Goal: Information Seeking & Learning: Learn about a topic

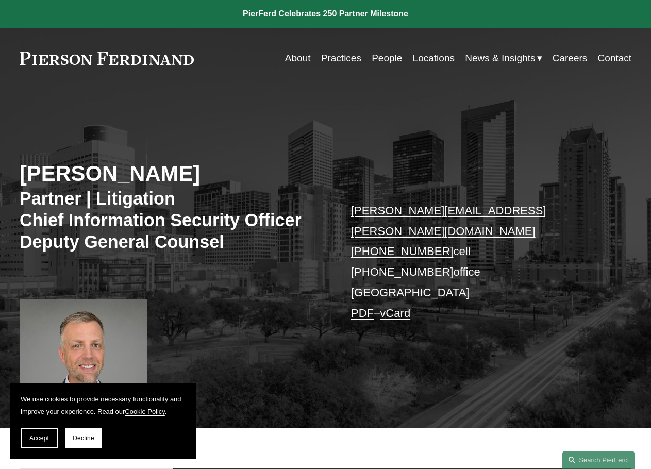
click at [38, 192] on h3 "Partner | Litigation Chief Information Security Officer Deputy General Counsel" at bounding box center [173, 221] width 306 height 66
drag, startPoint x: 81, startPoint y: 195, endPoint x: 191, endPoint y: 210, distance: 111.4
click at [191, 210] on h3 "Partner | Litigation Chief Information Security Officer Deputy General Counsel" at bounding box center [173, 221] width 306 height 66
click at [196, 244] on h3 "Partner | Litigation Chief Information Security Officer Deputy General Counsel" at bounding box center [173, 221] width 306 height 66
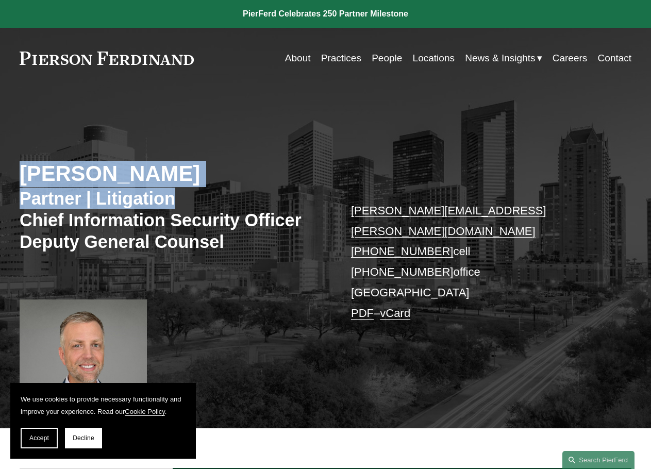
drag, startPoint x: 20, startPoint y: 171, endPoint x: 217, endPoint y: 196, distance: 199.1
click at [215, 192] on div "Landon Speights Partner | Litigation Chief Information Security Officer Deputy …" at bounding box center [325, 268] width 651 height 320
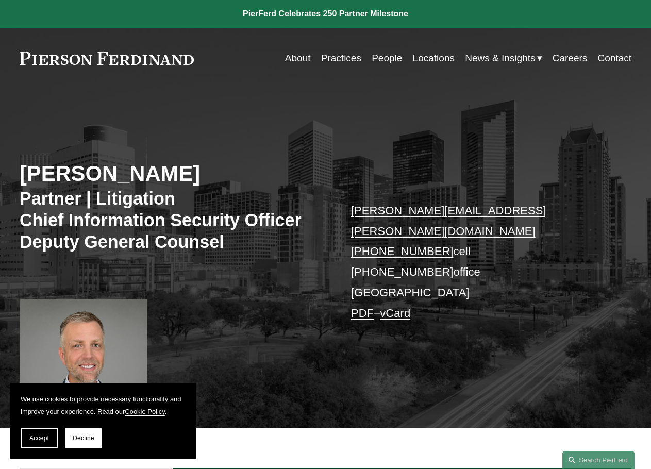
drag, startPoint x: 131, startPoint y: 240, endPoint x: 167, endPoint y: 230, distance: 36.9
click at [131, 240] on h3 "Partner | Litigation Chief Information Security Officer Deputy General Counsel" at bounding box center [173, 221] width 306 height 66
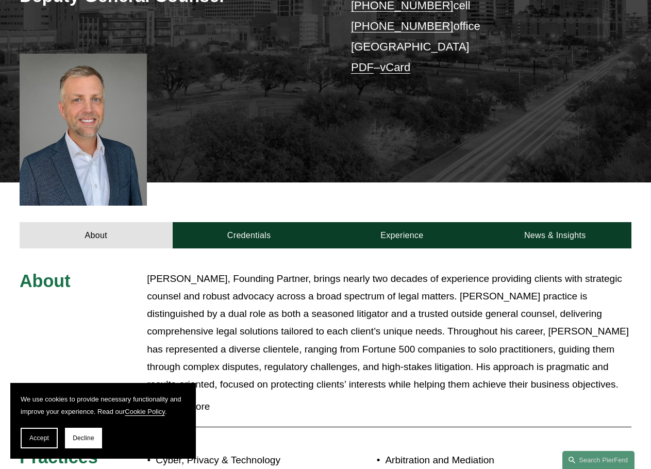
scroll to position [258, 0]
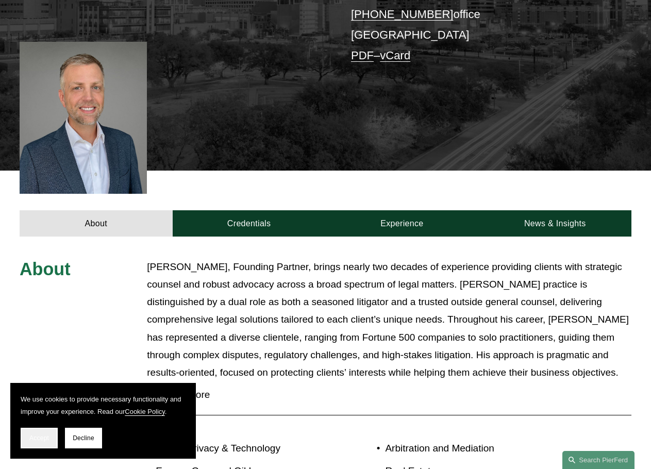
click at [32, 437] on span "Accept" at bounding box center [39, 438] width 20 height 7
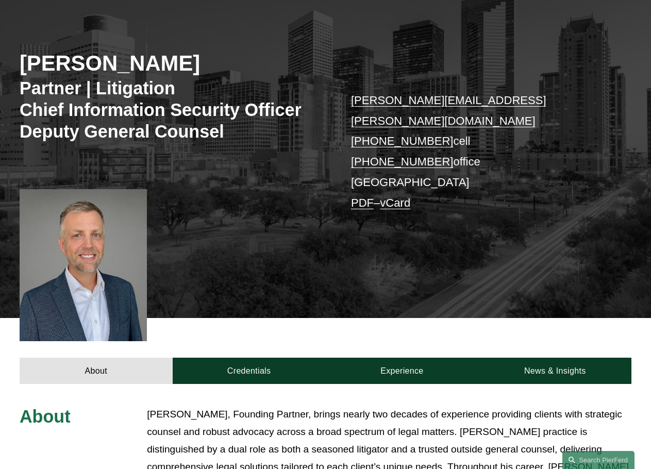
scroll to position [0, 0]
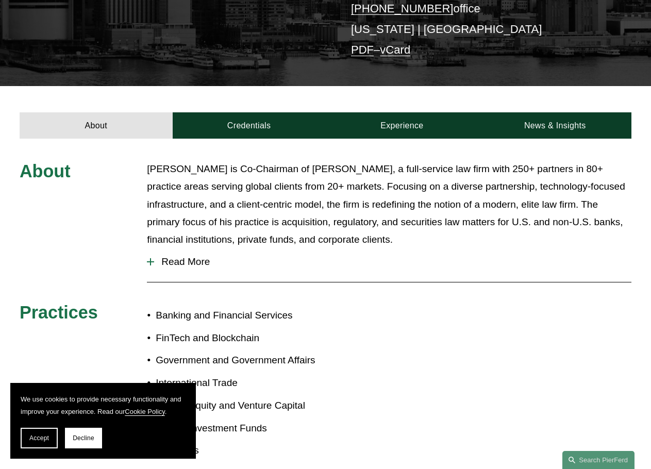
scroll to position [361, 0]
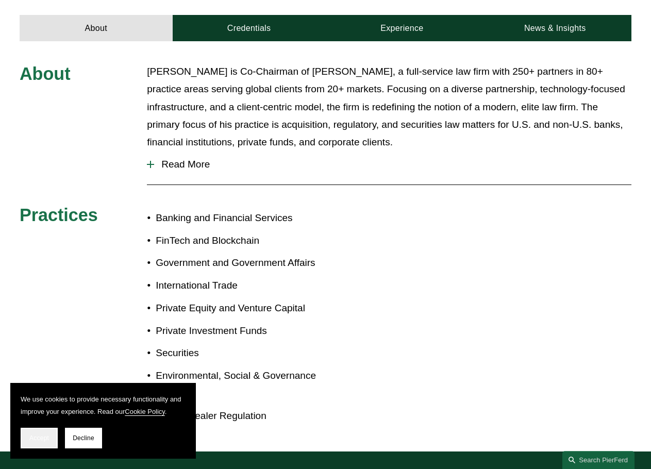
click at [30, 444] on button "Accept" at bounding box center [39, 438] width 37 height 21
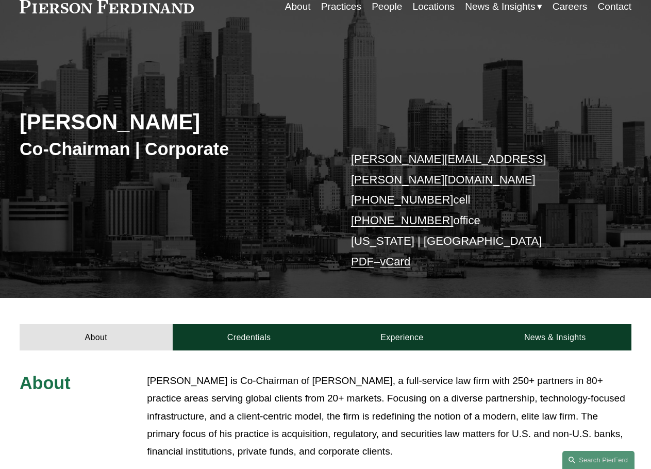
scroll to position [0, 0]
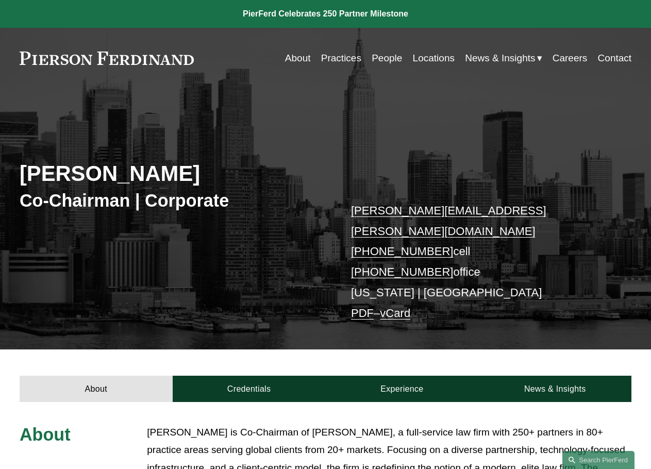
click at [378, 54] on link "People" at bounding box center [387, 58] width 30 height 20
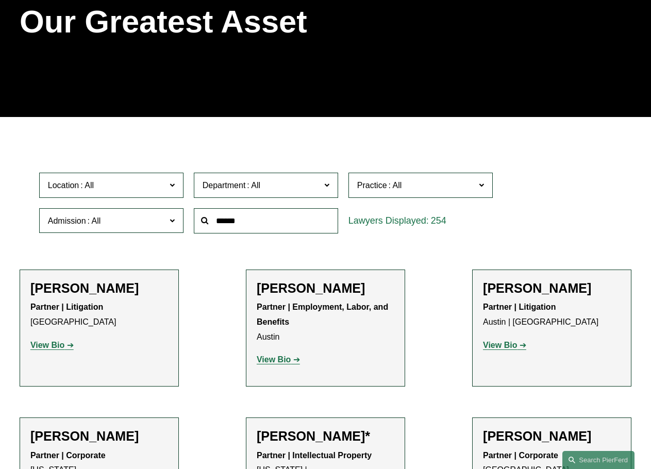
scroll to position [155, 0]
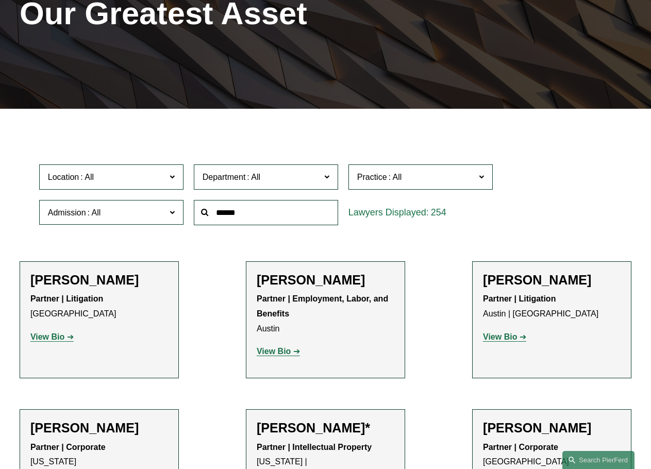
click at [113, 220] on span "Admission" at bounding box center [107, 213] width 118 height 14
click at [132, 179] on span "Location" at bounding box center [107, 177] width 118 height 14
click at [286, 174] on span "Department" at bounding box center [262, 177] width 118 height 14
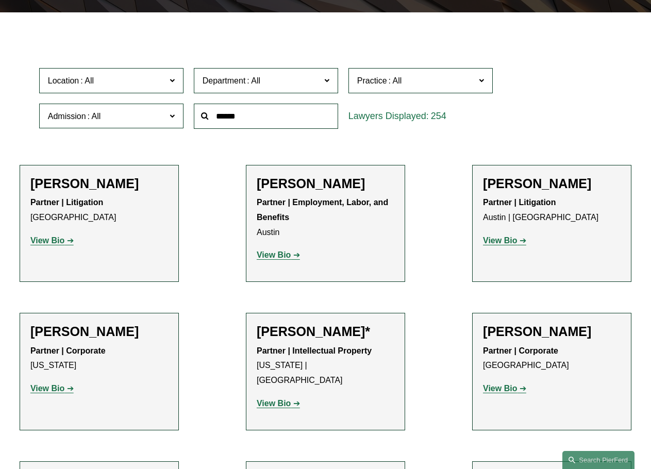
scroll to position [258, 0]
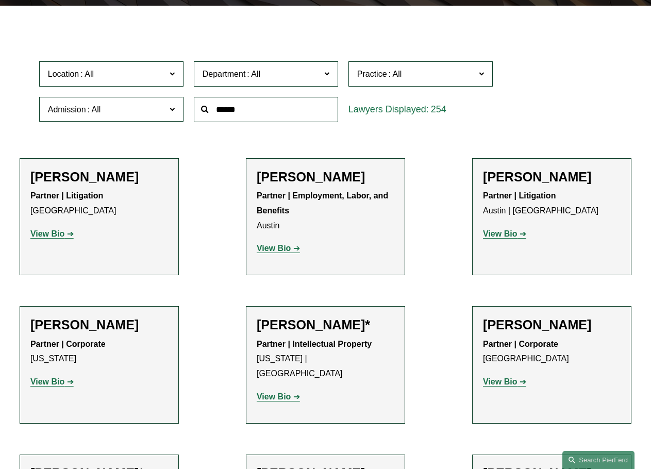
click at [0, 0] on link "Litigation" at bounding box center [0, 0] width 0 height 0
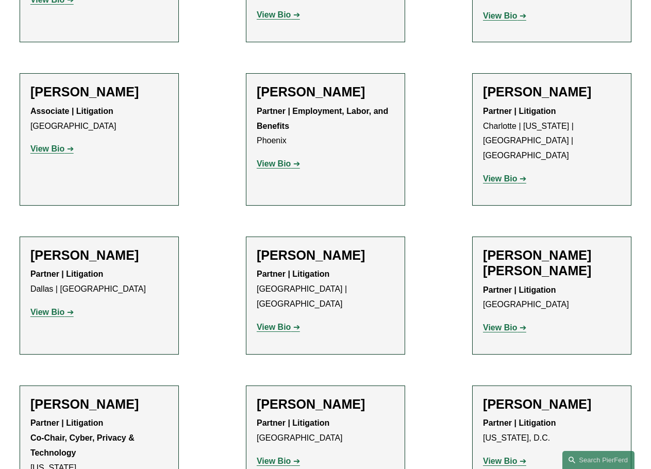
scroll to position [4334, 0]
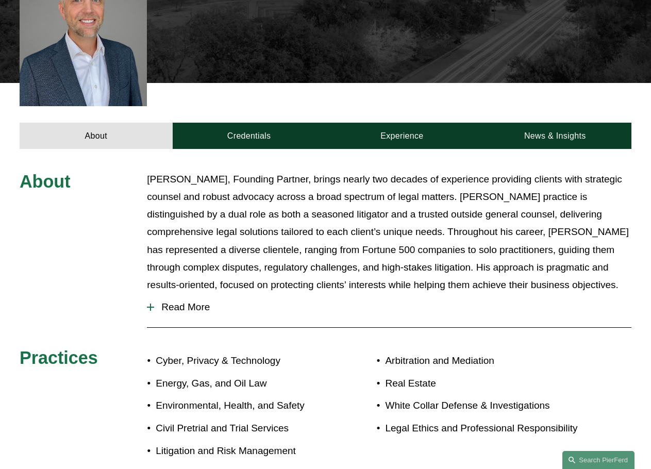
scroll to position [361, 0]
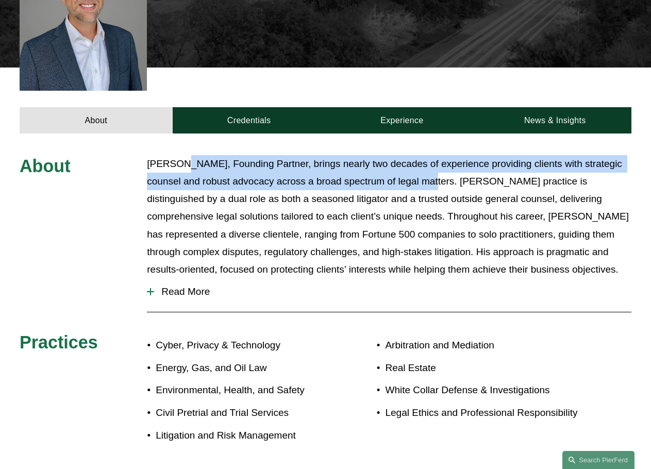
drag, startPoint x: 259, startPoint y: 149, endPoint x: 444, endPoint y: 159, distance: 185.4
click at [443, 159] on p "[PERSON_NAME], Founding Partner, brings nearly two decades of experience provid…" at bounding box center [389, 217] width 485 height 124
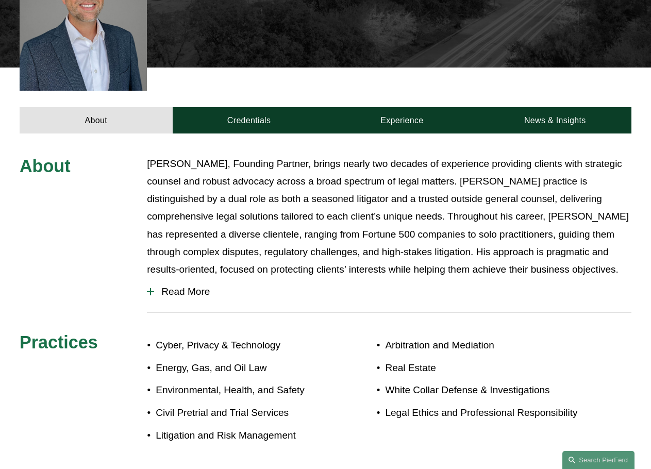
click at [371, 201] on p "[PERSON_NAME], Founding Partner, brings nearly two decades of experience provid…" at bounding box center [389, 217] width 485 height 124
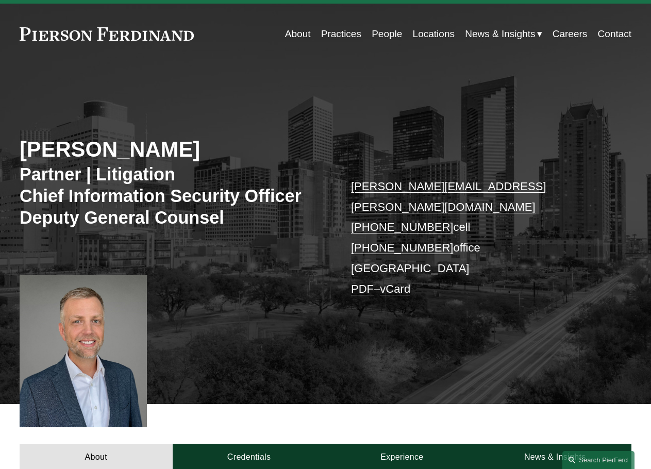
scroll to position [0, 0]
